Goal: Contribute content: Contribute content

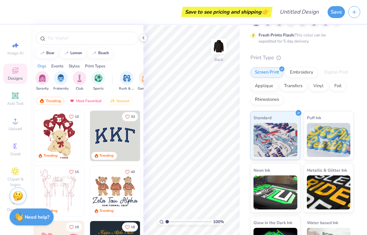
scroll to position [46, 0]
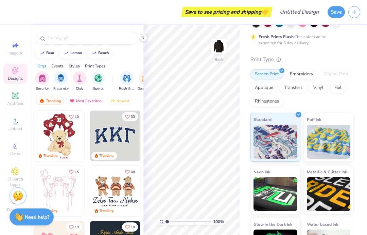
click at [306, 72] on div "Embroidery" at bounding box center [302, 74] width 32 height 10
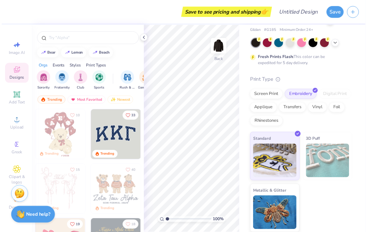
scroll to position [25, 0]
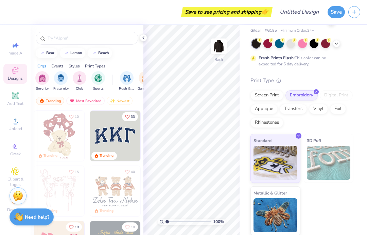
click at [5, 96] on div "Add Text" at bounding box center [15, 99] width 24 height 20
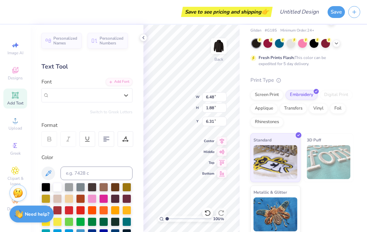
type input "h"
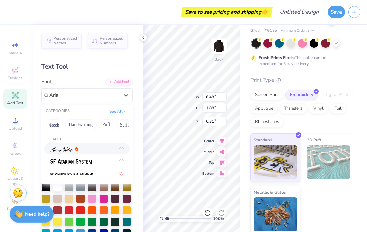
type input "Arial"
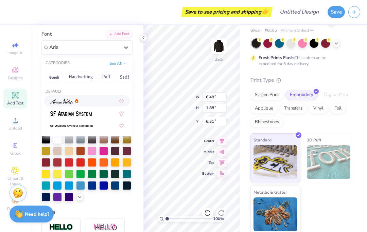
scroll to position [49, 0]
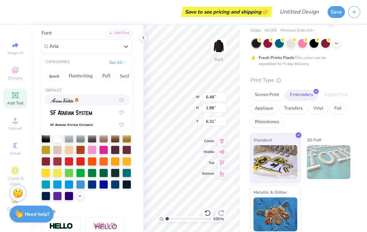
type input "Aria"
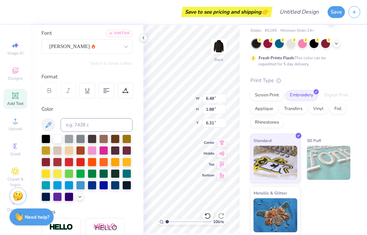
type input "7.15"
type input "2.29"
type input "6.11"
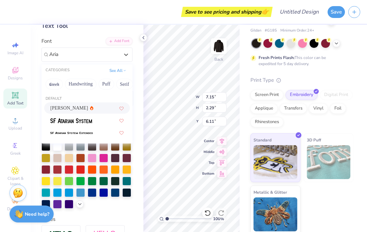
scroll to position [40, 0]
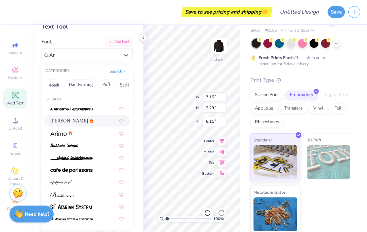
type input "A"
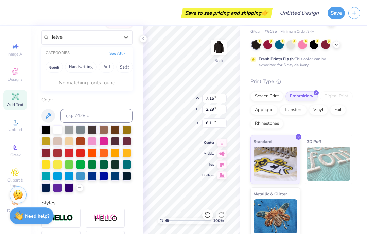
scroll to position [58, 0]
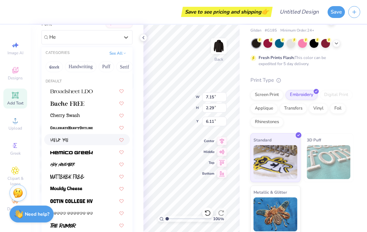
type input "H"
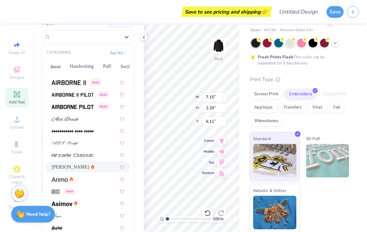
scroll to position [133, 0]
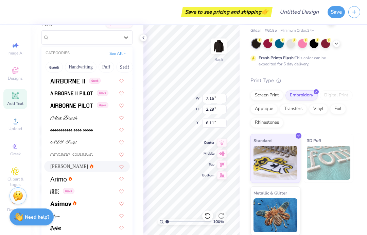
click at [58, 179] on img at bounding box center [58, 178] width 16 height 5
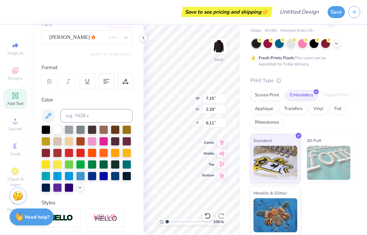
click at [10, 75] on div "Designs" at bounding box center [15, 74] width 24 height 20
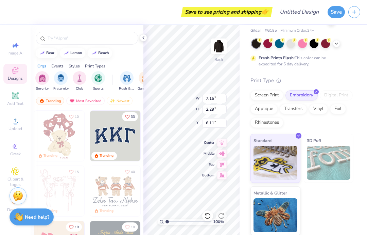
click at [9, 72] on div "Designs" at bounding box center [15, 74] width 24 height 20
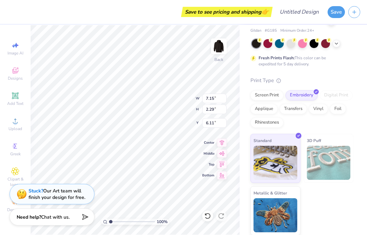
click at [5, 54] on div "Image AI" at bounding box center [15, 48] width 24 height 20
select select "4"
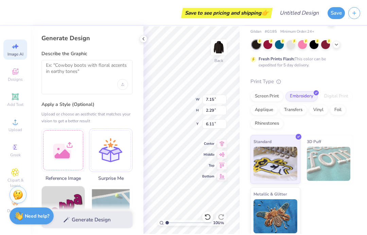
scroll to position [0, 0]
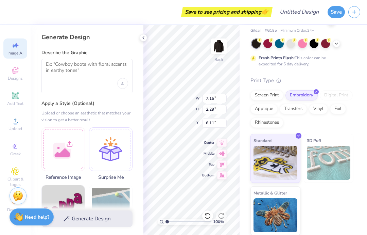
click at [11, 100] on div "Add Text" at bounding box center [15, 99] width 24 height 20
type input "6.48"
type input "1.88"
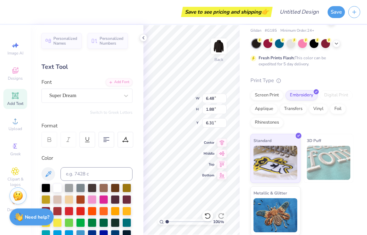
click at [5, 96] on div "Add Text" at bounding box center [15, 99] width 24 height 20
click at [209, 214] on icon at bounding box center [208, 215] width 6 height 6
click at [209, 215] on icon at bounding box center [207, 215] width 7 height 7
type input "6.31"
click at [208, 215] on icon at bounding box center [207, 215] width 7 height 7
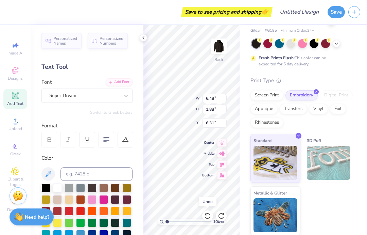
click at [206, 216] on icon at bounding box center [207, 215] width 7 height 7
click at [207, 215] on icon at bounding box center [207, 215] width 7 height 7
click at [208, 214] on icon at bounding box center [207, 215] width 7 height 7
click at [208, 218] on icon at bounding box center [207, 215] width 7 height 7
click at [207, 217] on icon at bounding box center [207, 215] width 7 height 7
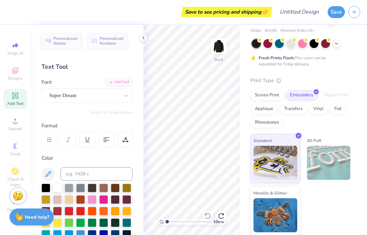
click at [15, 69] on icon at bounding box center [15, 70] width 8 height 8
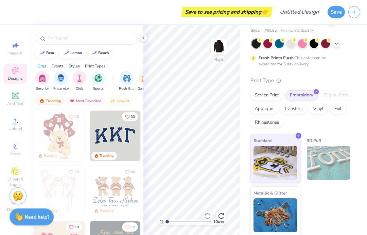
scroll to position [25, 0]
